Goal: Information Seeking & Learning: Compare options

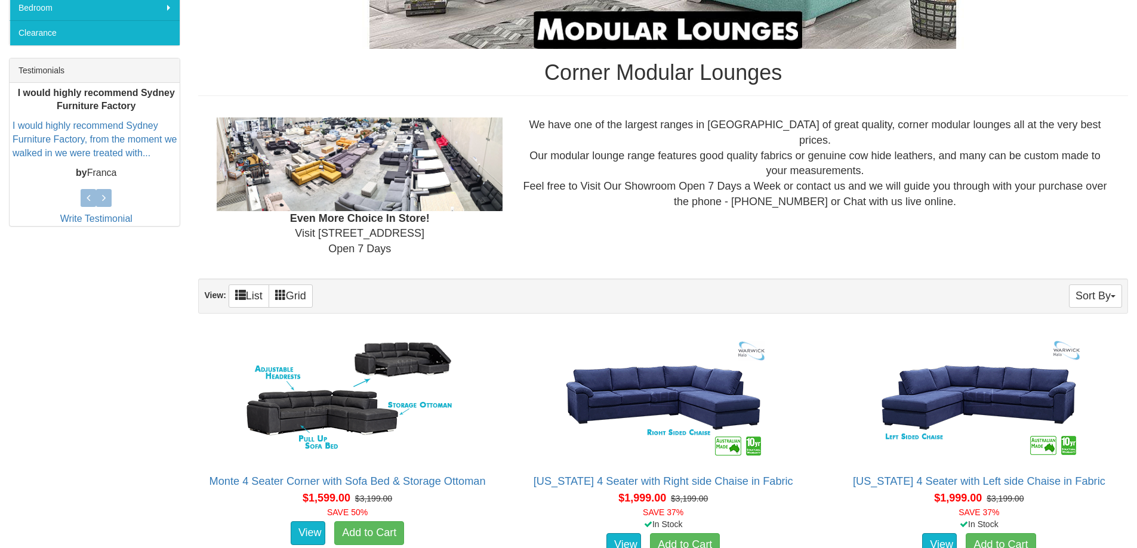
scroll to position [537, 0]
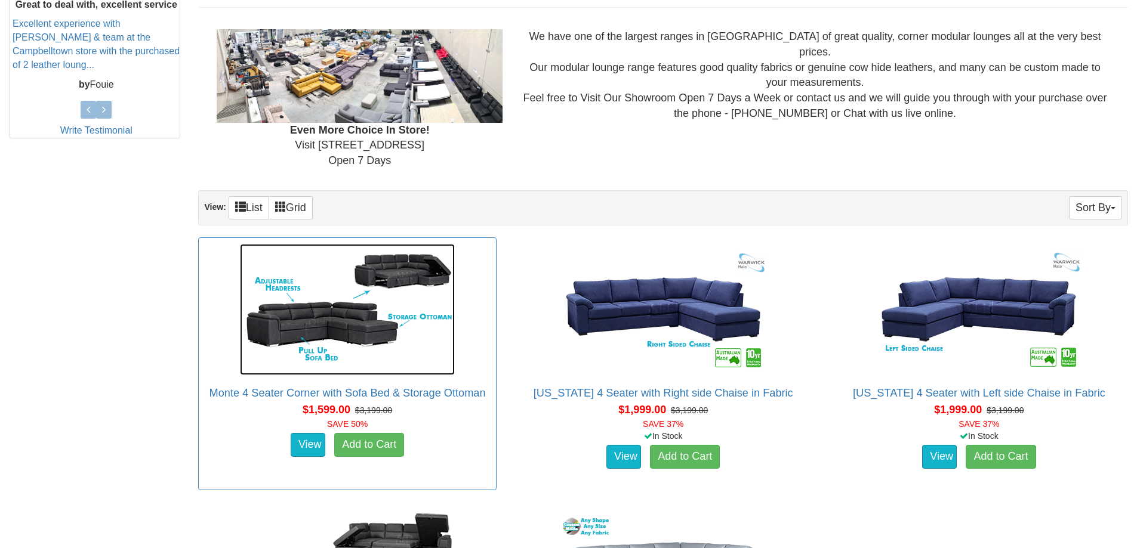
click at [304, 319] on img at bounding box center [347, 309] width 215 height 131
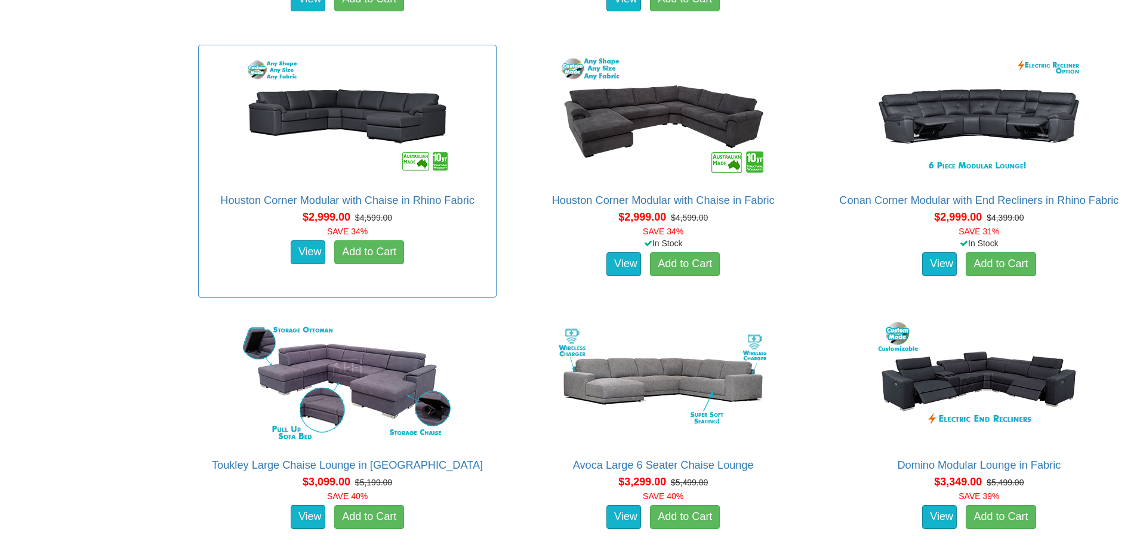
scroll to position [1790, 0]
